Goal: Navigation & Orientation: Find specific page/section

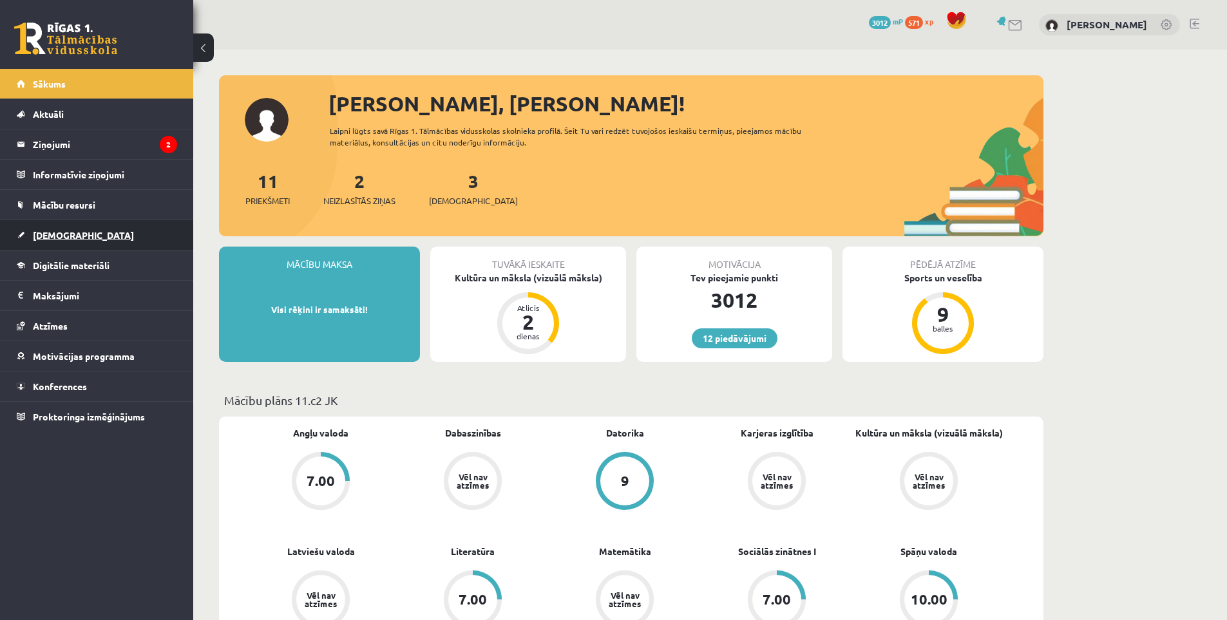
click at [69, 242] on link "[DEMOGRAPHIC_DATA]" at bounding box center [97, 235] width 160 height 30
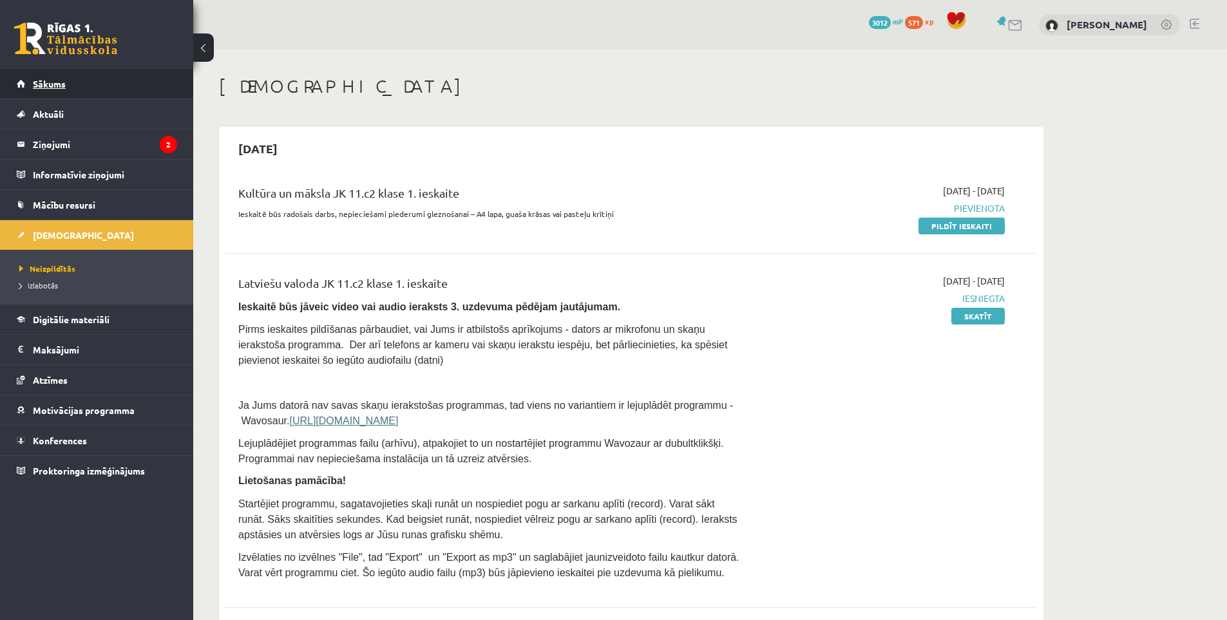
click at [90, 97] on link "Sākums" at bounding box center [97, 84] width 160 height 30
